Goal: Task Accomplishment & Management: Manage account settings

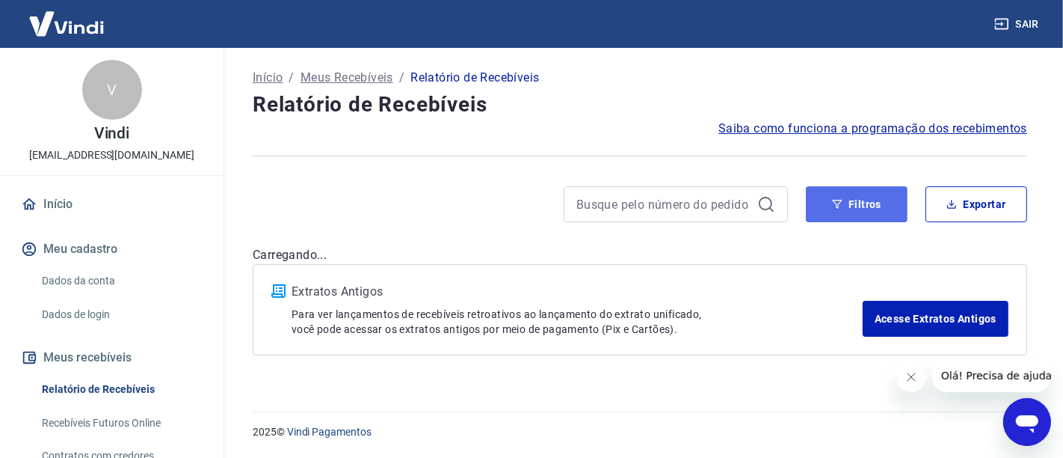
click at [852, 202] on button "Filtros" at bounding box center [857, 204] width 102 height 36
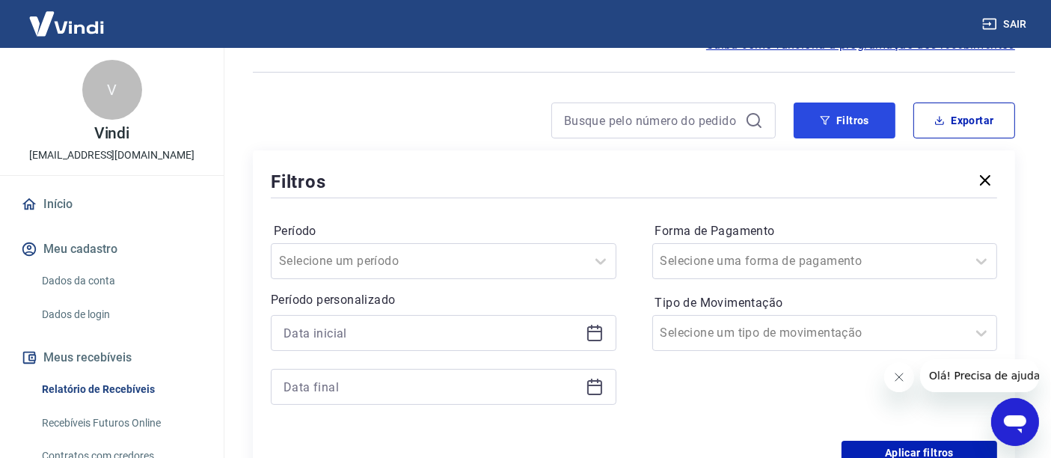
scroll to position [166, 0]
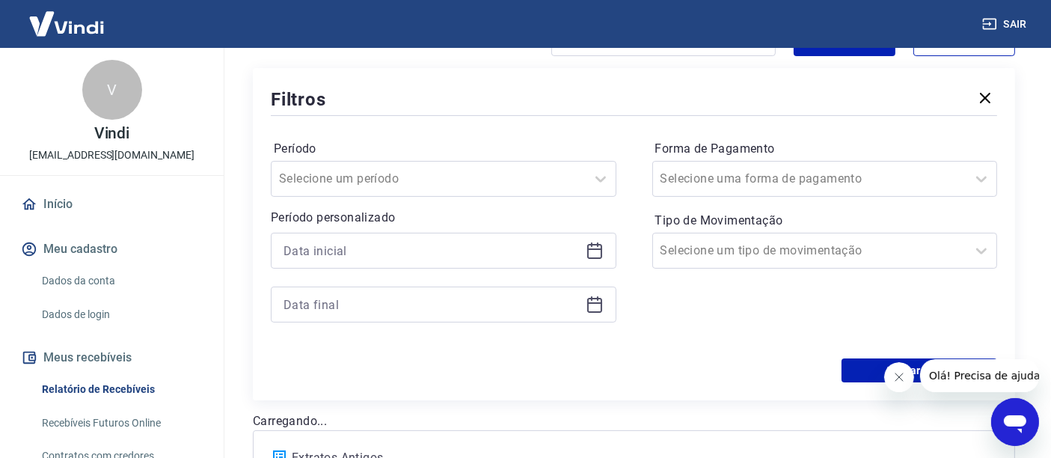
click at [591, 251] on icon at bounding box center [594, 251] width 18 height 18
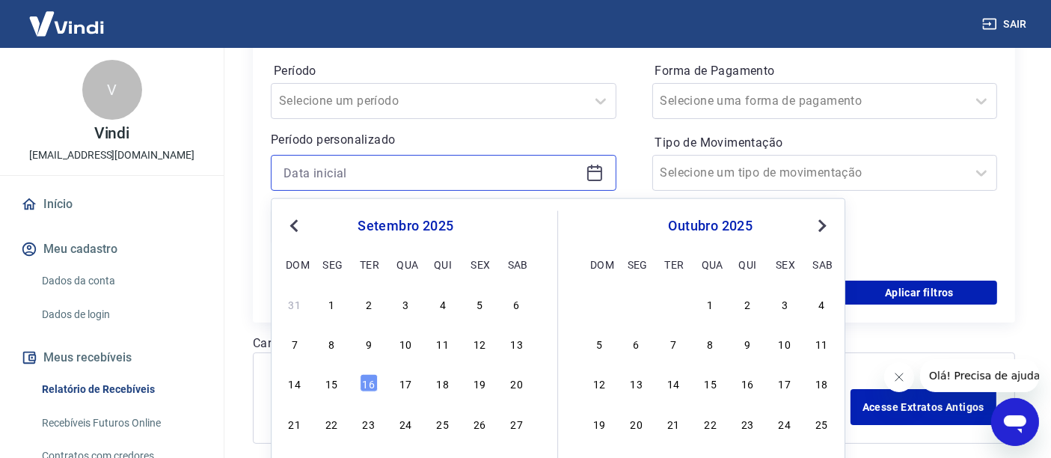
scroll to position [310, 0]
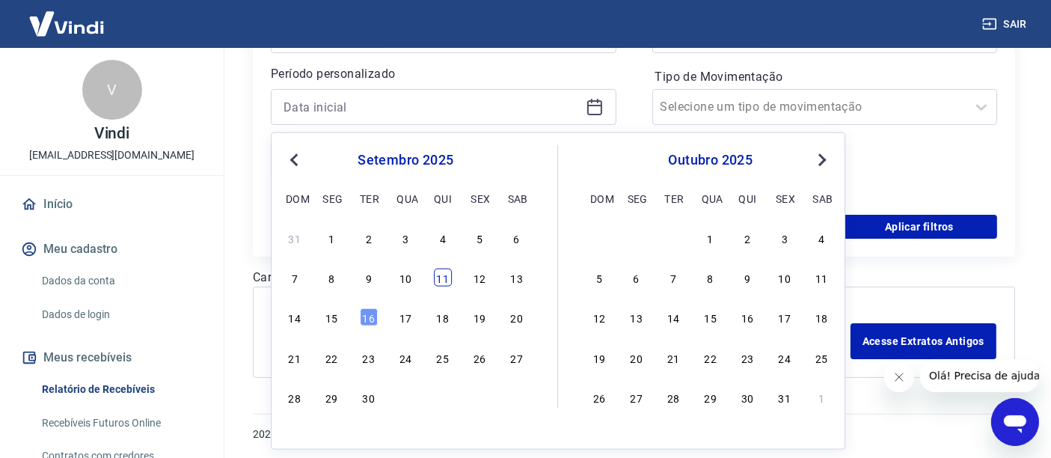
click at [447, 279] on div "11" at bounding box center [443, 277] width 18 height 18
type input "11/09/2025"
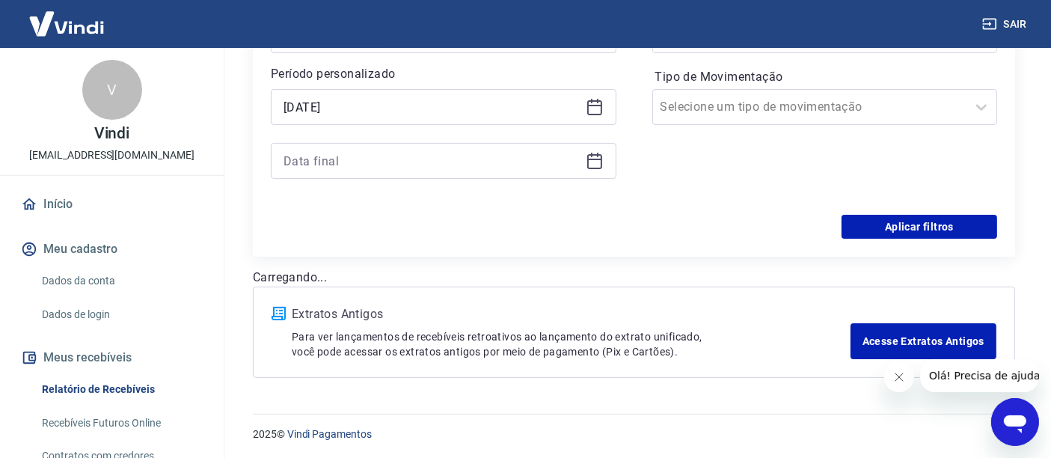
click at [587, 162] on icon at bounding box center [594, 161] width 18 height 18
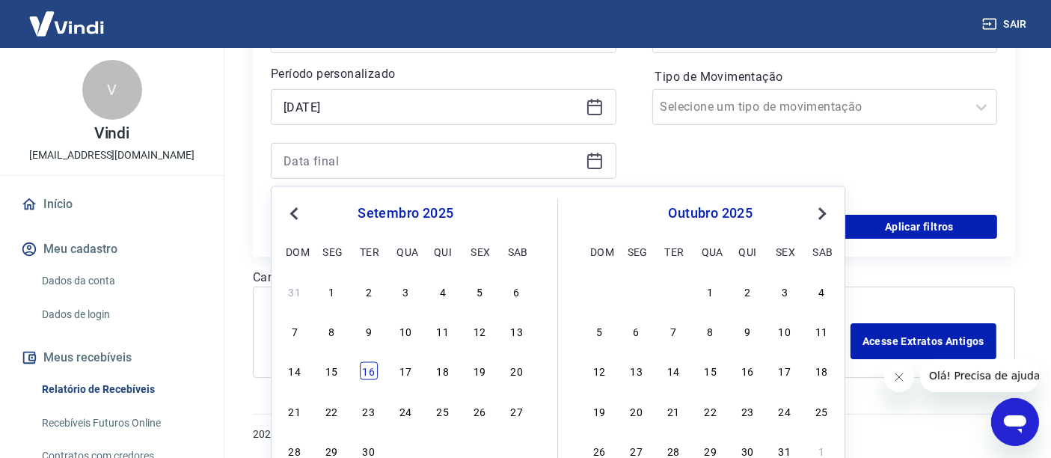
click at [369, 370] on div "16" at bounding box center [369, 371] width 18 height 18
type input "16/09/2025"
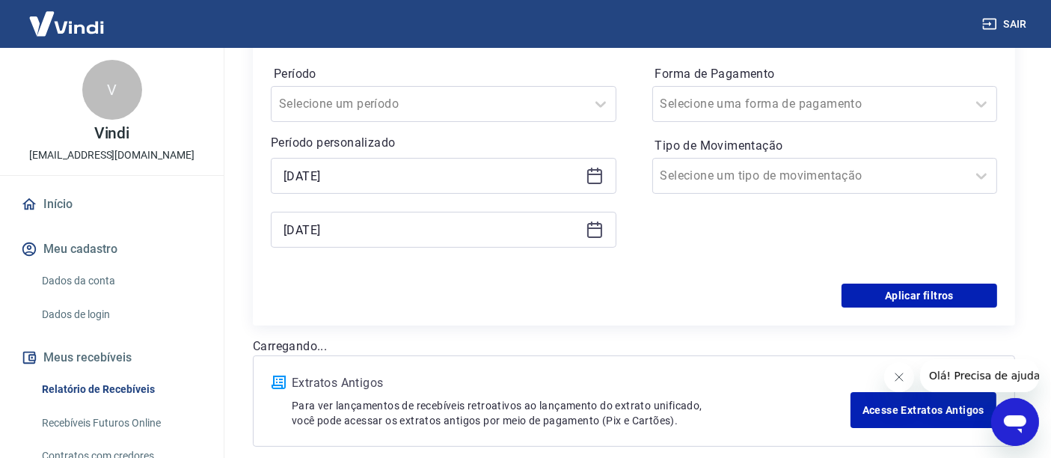
scroll to position [144, 0]
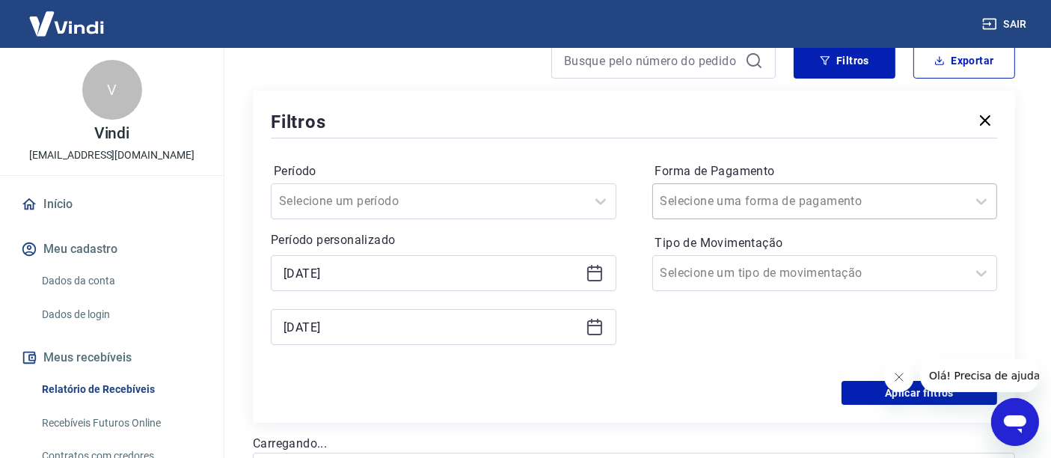
click at [707, 200] on input "Forma de Pagamento" at bounding box center [735, 201] width 151 height 18
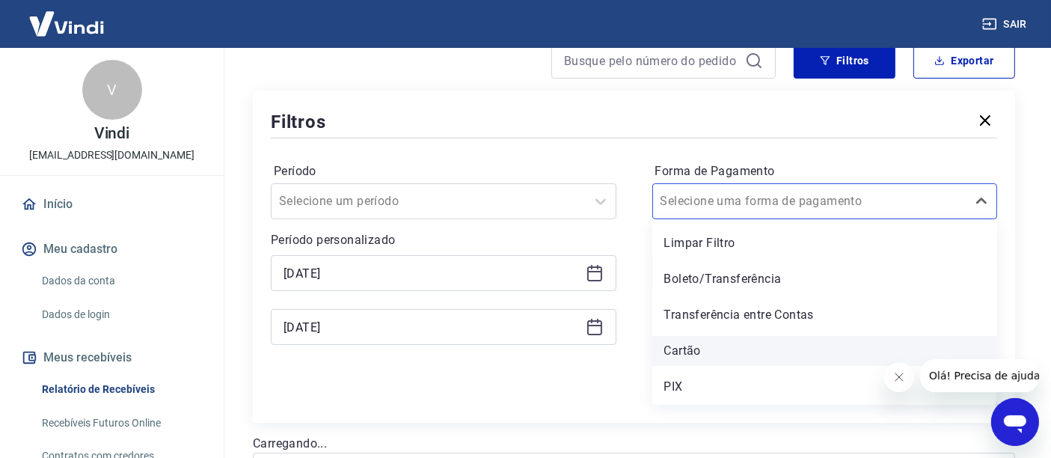
click at [680, 345] on div "Cartão" at bounding box center [824, 351] width 345 height 30
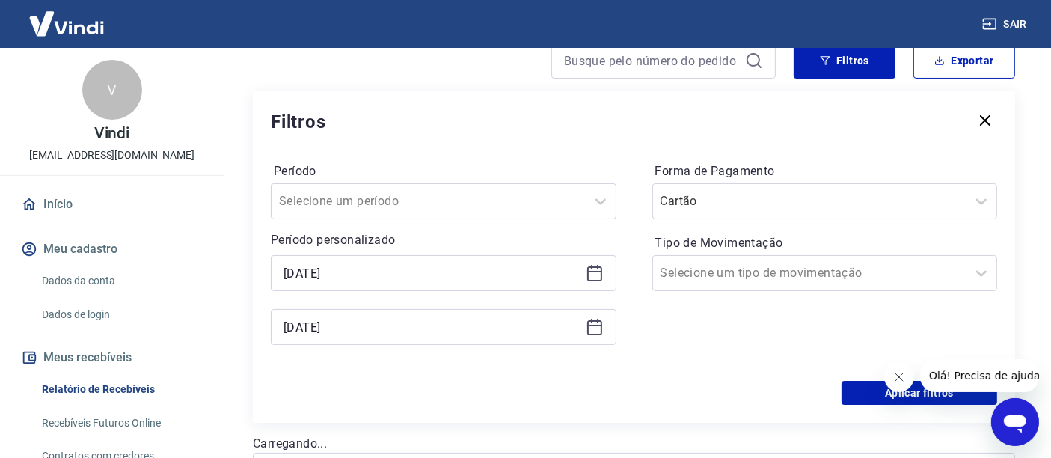
click at [900, 381] on icon "Fechar mensagem da empresa" at bounding box center [898, 376] width 12 height 12
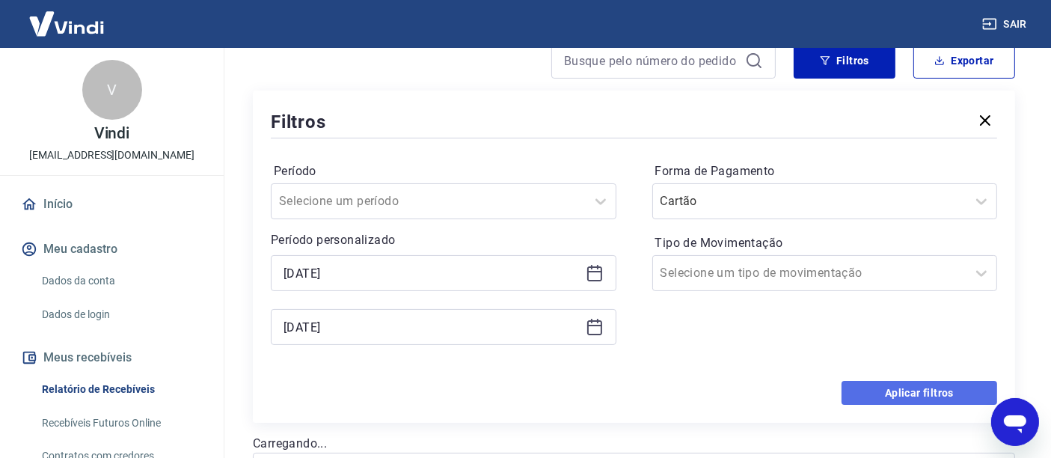
click at [899, 385] on button "Aplicar filtros" at bounding box center [919, 393] width 156 height 24
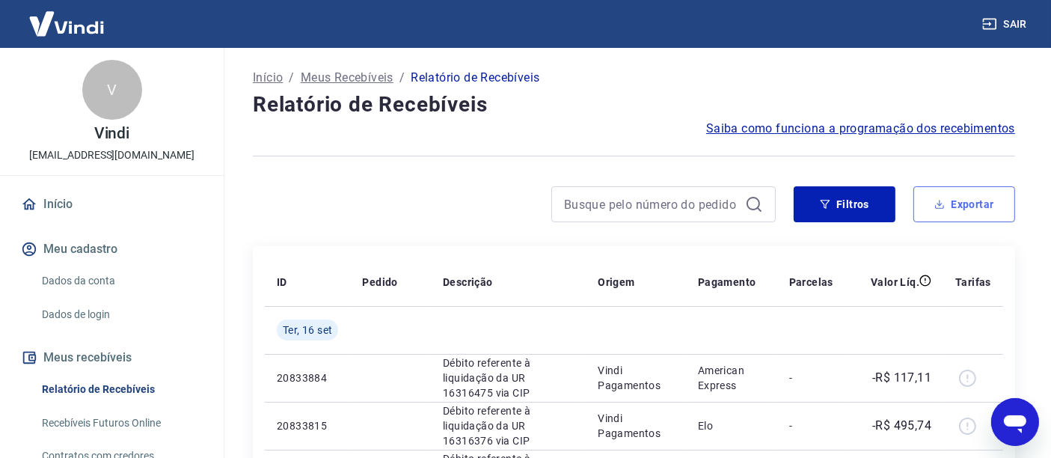
click at [980, 203] on button "Exportar" at bounding box center [964, 204] width 102 height 36
type input "11/09/2025"
type input "16/09/2025"
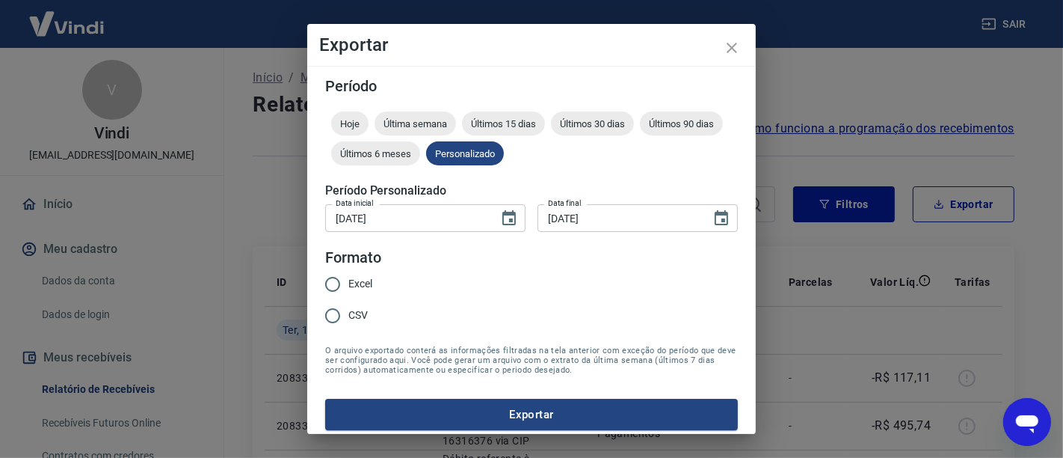
click at [357, 281] on span "Excel" at bounding box center [360, 284] width 24 height 16
click at [348, 281] on input "Excel" at bounding box center [332, 283] width 31 height 31
radio input "true"
click at [524, 415] on button "Exportar" at bounding box center [531, 414] width 413 height 31
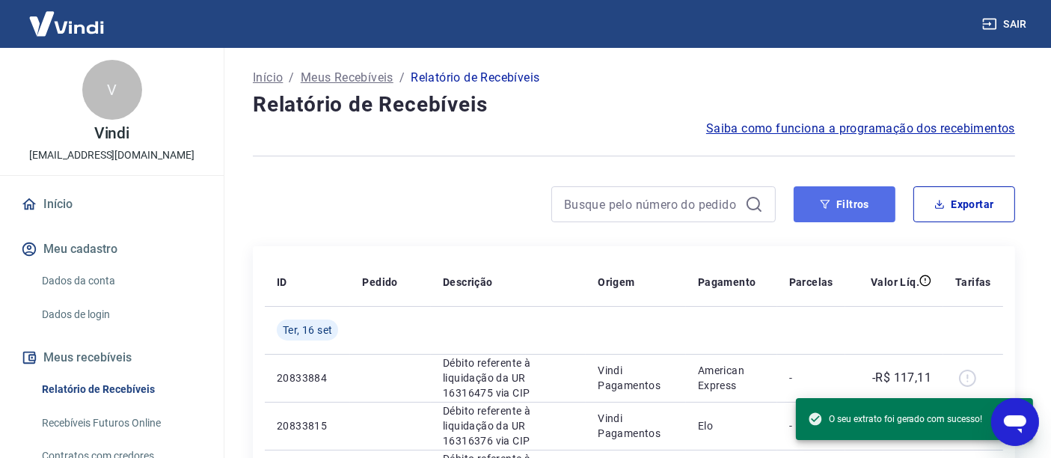
click at [858, 212] on button "Filtros" at bounding box center [844, 204] width 102 height 36
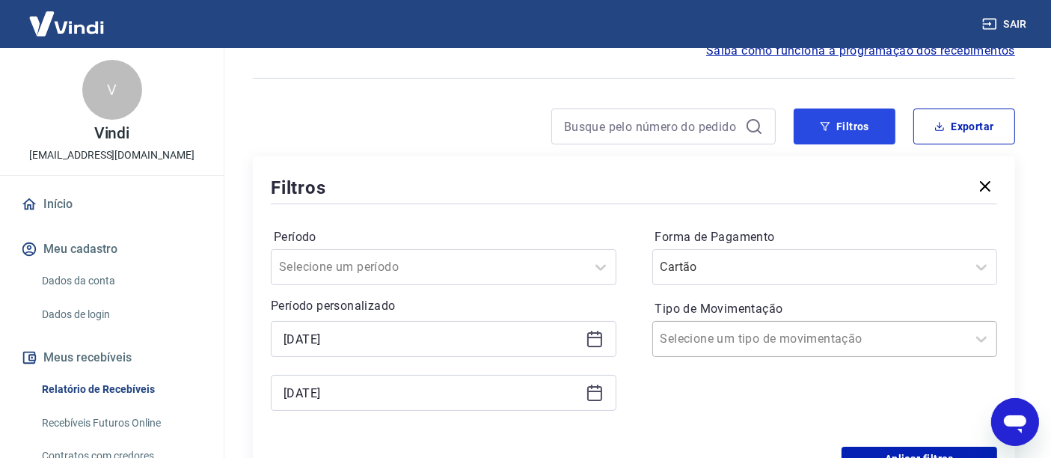
scroll to position [166, 0]
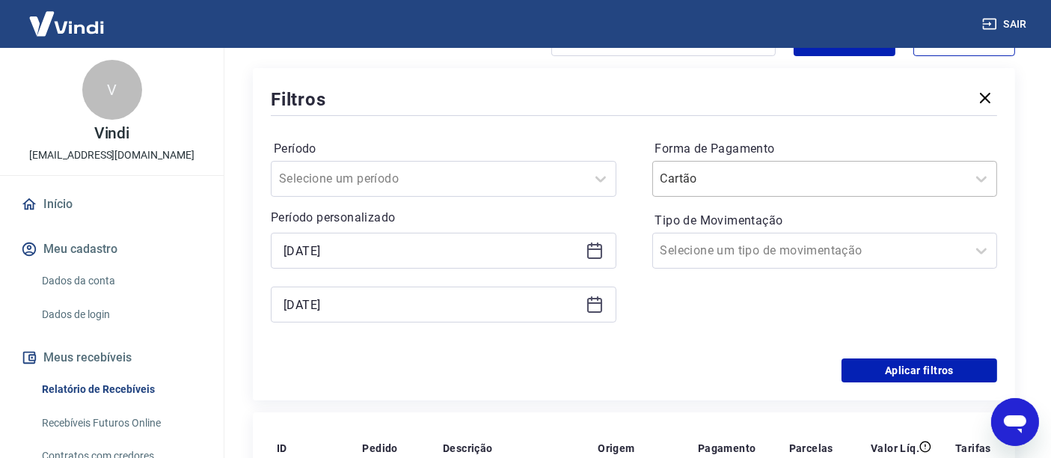
drag, startPoint x: 721, startPoint y: 167, endPoint x: 721, endPoint y: 184, distance: 16.5
click at [721, 173] on div at bounding box center [809, 178] width 299 height 21
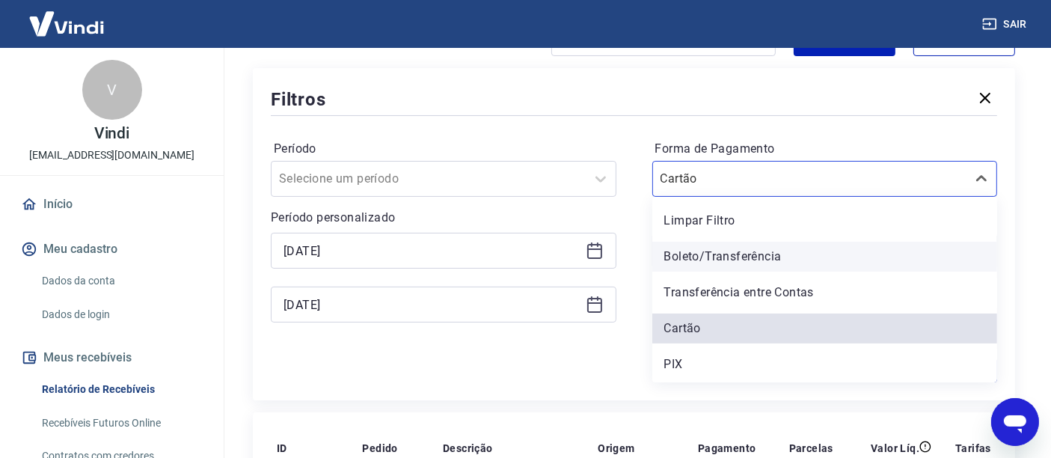
click at [692, 259] on div "Boleto/Transferência" at bounding box center [824, 257] width 345 height 30
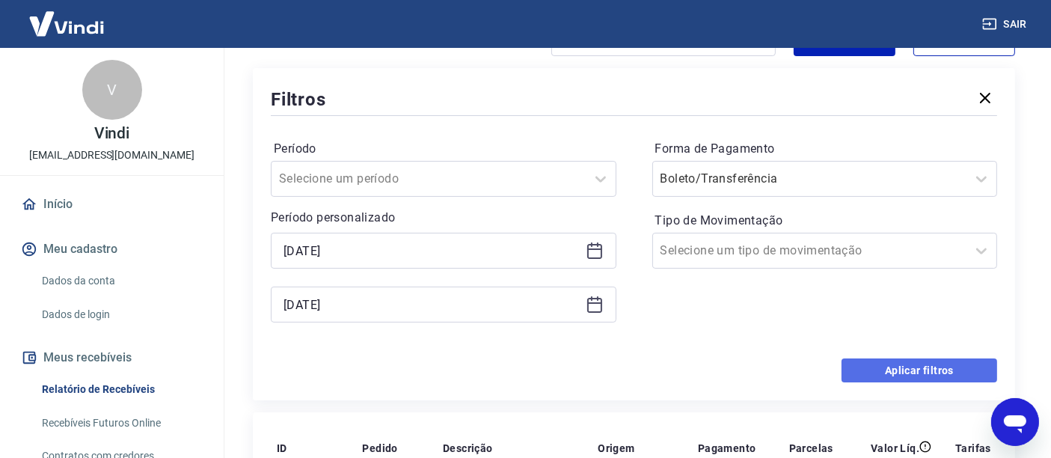
click at [920, 376] on button "Aplicar filtros" at bounding box center [919, 370] width 156 height 24
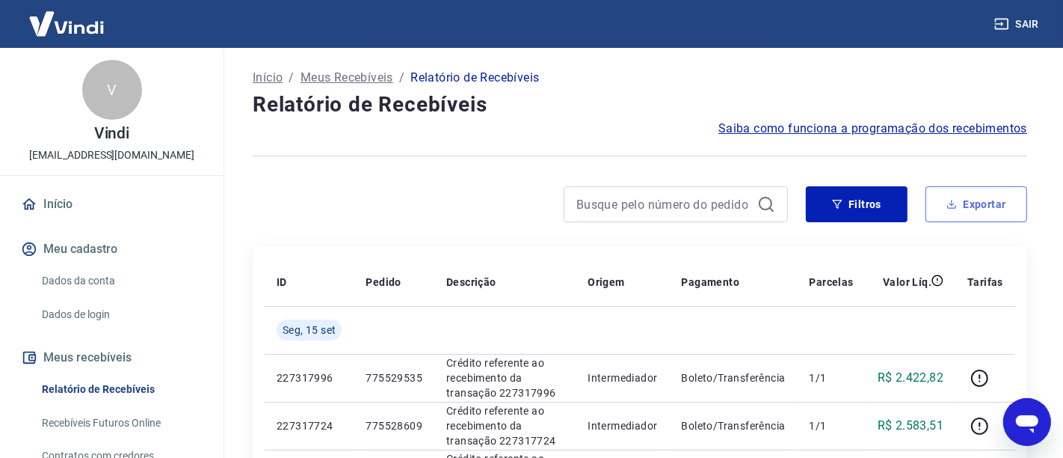
click at [995, 195] on button "Exportar" at bounding box center [977, 204] width 102 height 36
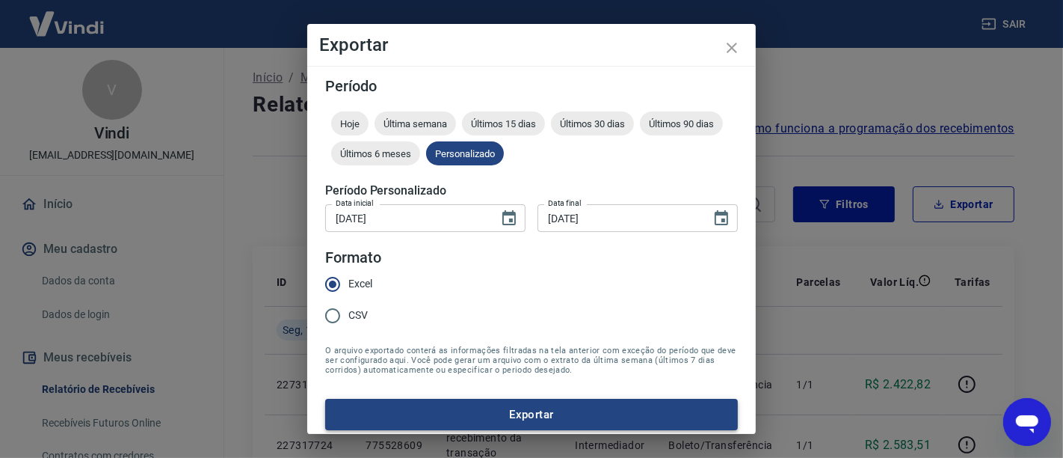
click at [519, 415] on button "Exportar" at bounding box center [531, 414] width 413 height 31
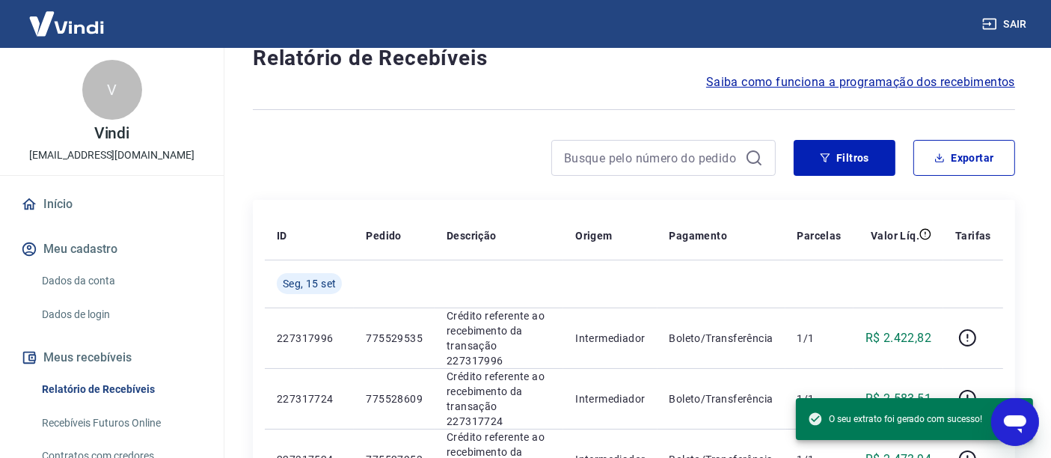
scroll to position [83, 0]
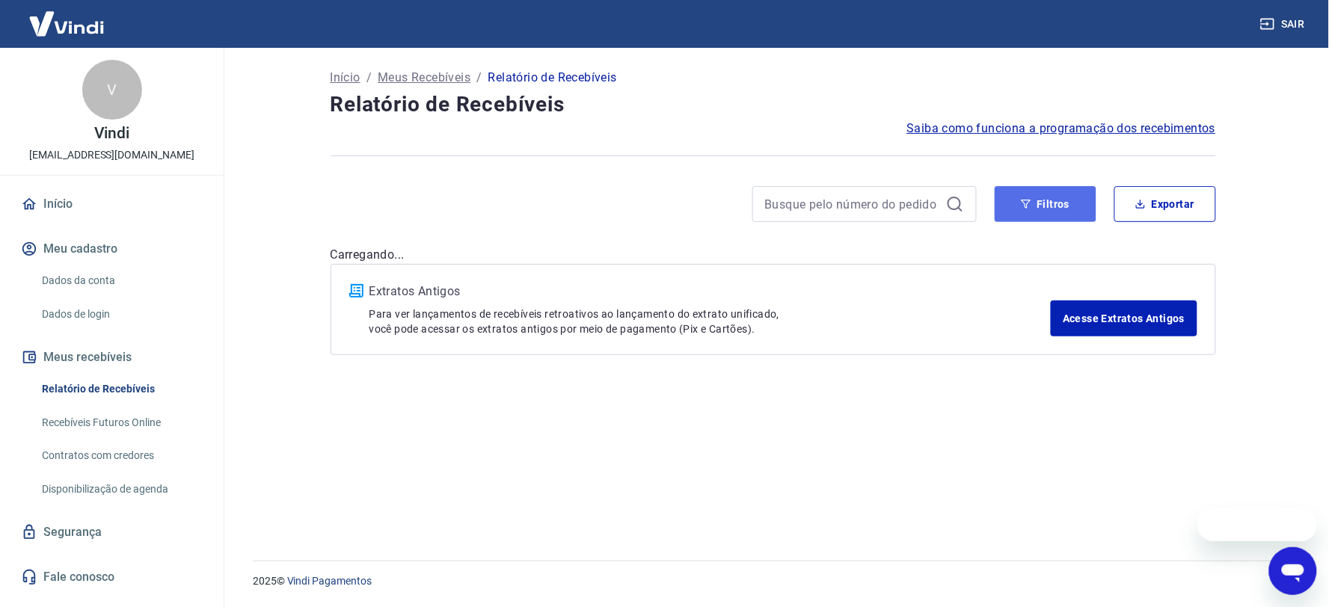
click at [1039, 200] on button "Filtros" at bounding box center [1046, 204] width 102 height 36
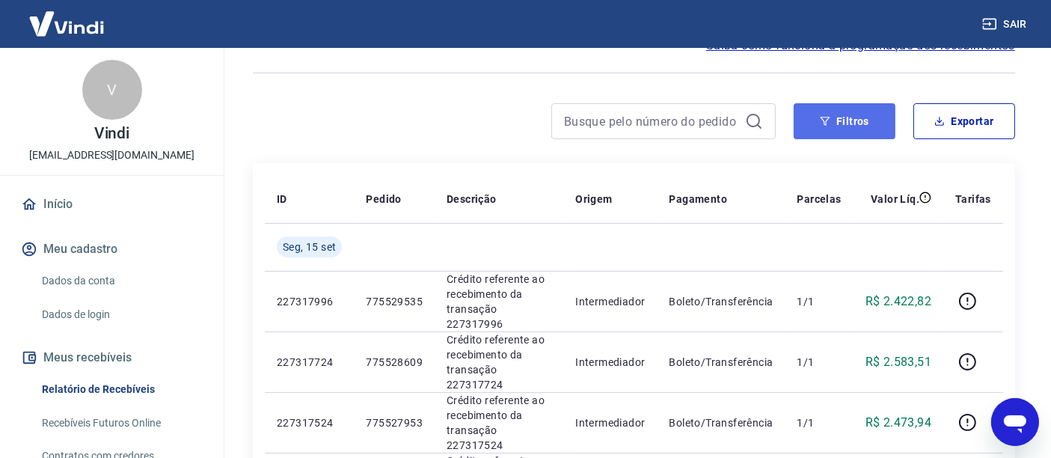
click at [839, 125] on button "Filtros" at bounding box center [844, 121] width 102 height 36
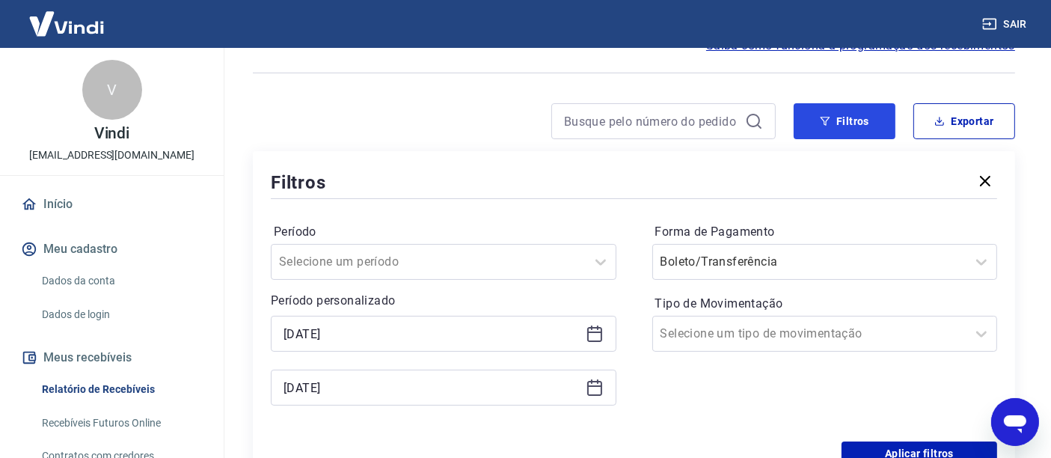
scroll to position [166, 0]
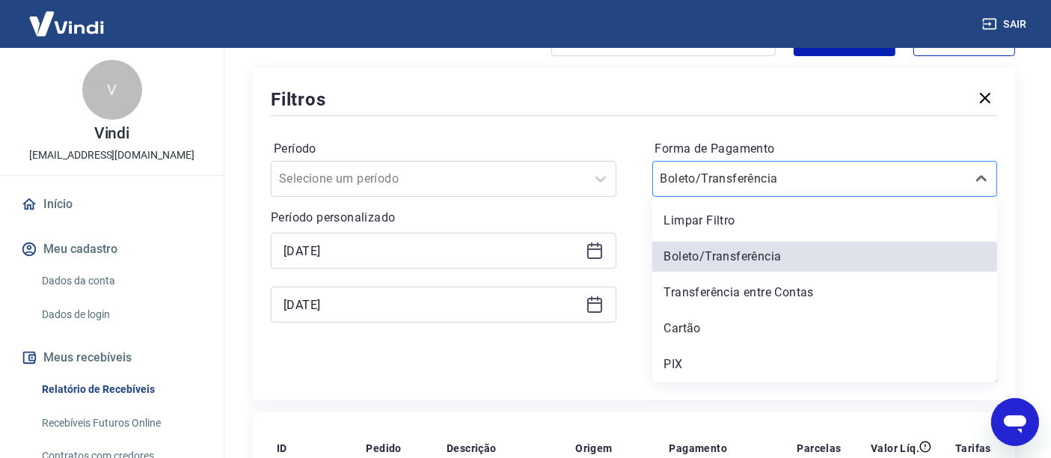
click at [726, 187] on input "Forma de Pagamento" at bounding box center [735, 179] width 151 height 18
click at [686, 362] on div "PIX" at bounding box center [824, 364] width 345 height 30
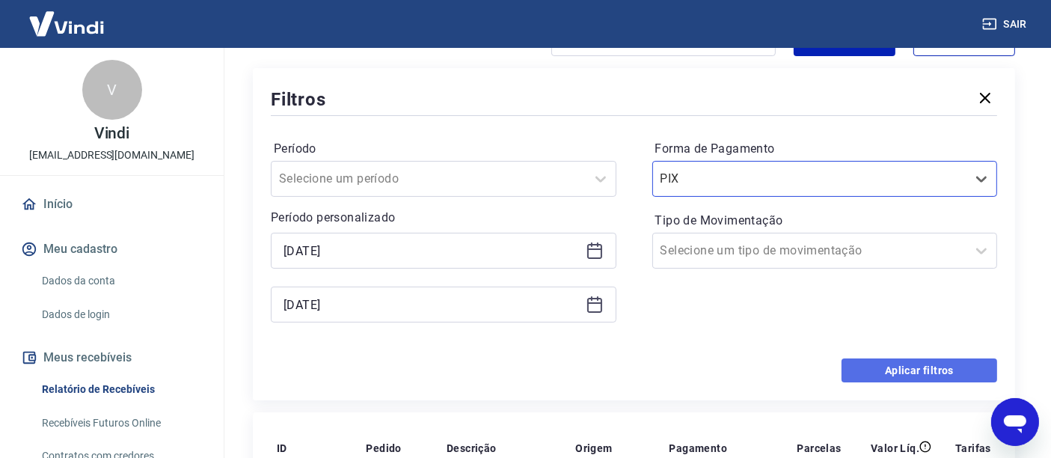
click at [903, 370] on button "Aplicar filtros" at bounding box center [919, 370] width 156 height 24
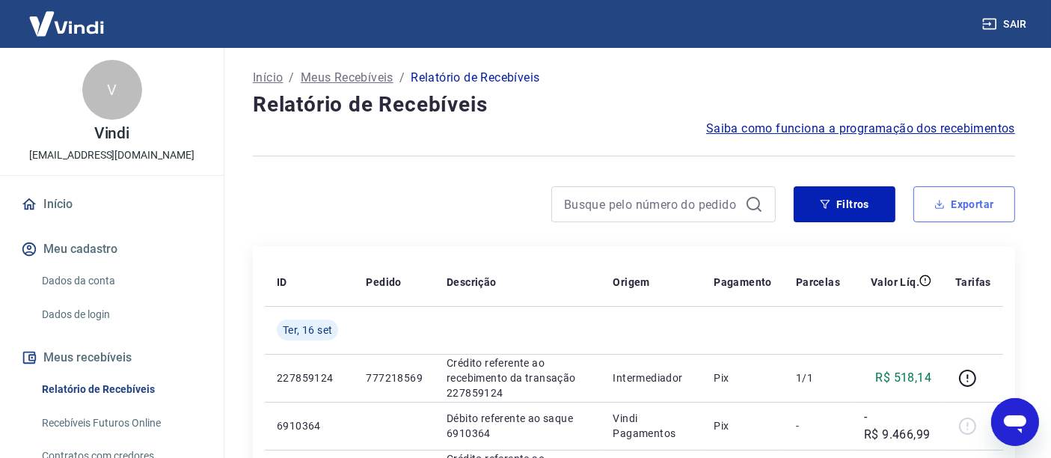
click at [976, 212] on button "Exportar" at bounding box center [964, 204] width 102 height 36
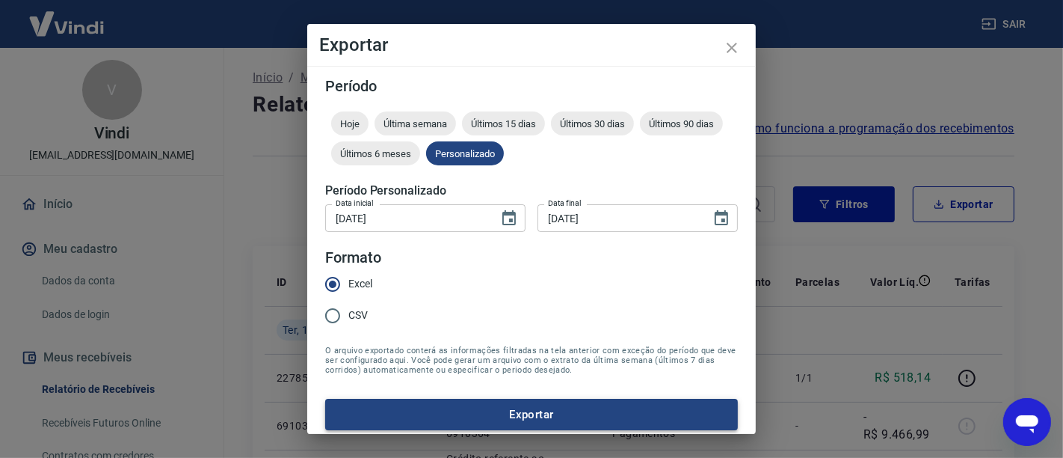
click at [532, 418] on button "Exportar" at bounding box center [531, 414] width 413 height 31
